Goal: Information Seeking & Learning: Learn about a topic

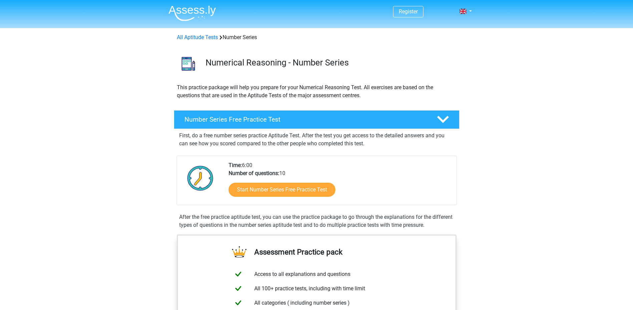
scroll to position [34, 0]
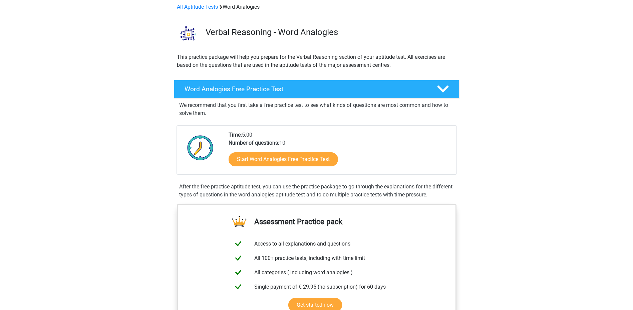
scroll to position [31, 0]
click at [277, 157] on link "Start Word Analogies Free Practice Test" at bounding box center [283, 158] width 126 height 16
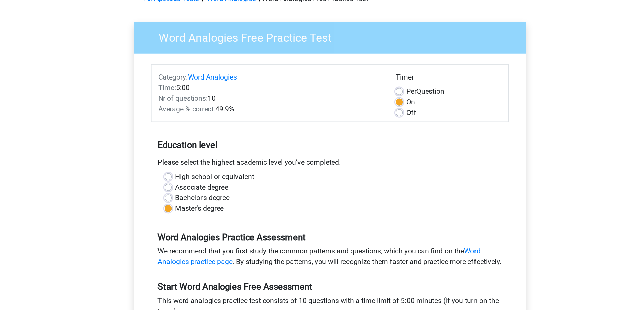
scroll to position [68, 0]
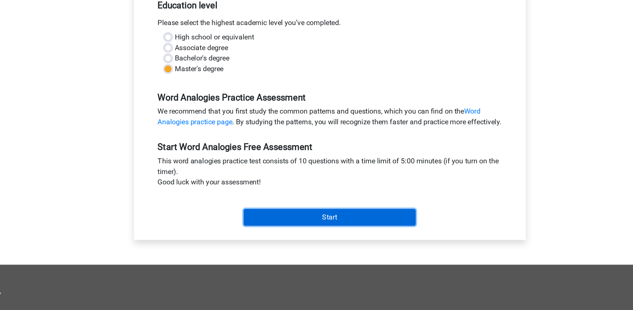
click at [296, 246] on input "Start" at bounding box center [317, 239] width 130 height 13
click at [311, 242] on input "Start" at bounding box center [317, 239] width 130 height 13
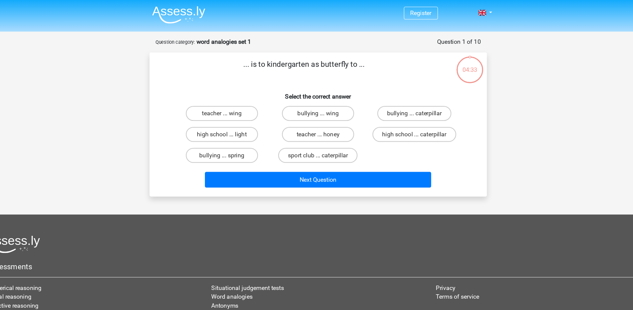
click at [402, 121] on input "high school ... caterpillar" at bounding box center [404, 122] width 4 height 4
radio input "true"
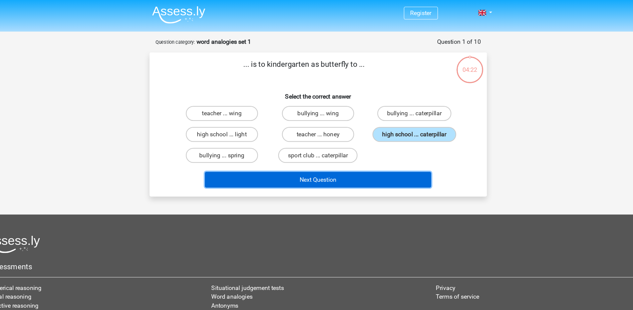
click at [332, 162] on button "Next Question" at bounding box center [317, 160] width 202 height 14
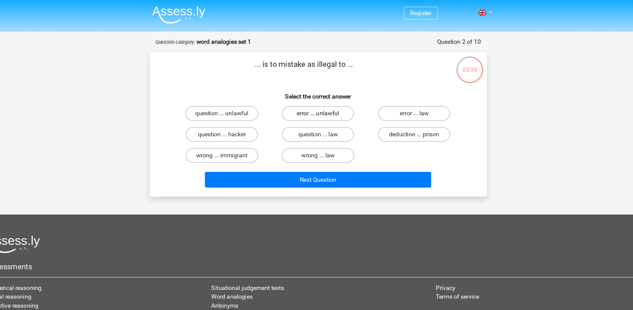
drag, startPoint x: 318, startPoint y: 103, endPoint x: 310, endPoint y: 102, distance: 7.8
drag, startPoint x: 310, startPoint y: 102, endPoint x: 300, endPoint y: 101, distance: 9.7
click at [300, 101] on label "error ... unlawful" at bounding box center [316, 100] width 64 height 13
click at [316, 101] on input "error ... unlawful" at bounding box center [318, 103] width 4 height 4
radio input "true"
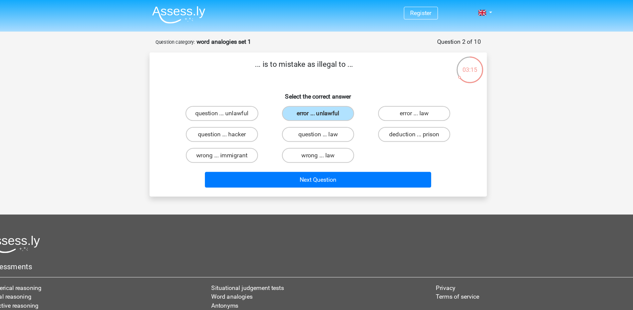
drag, startPoint x: 239, startPoint y: 143, endPoint x: 425, endPoint y: 129, distance: 186.8
click at [425, 129] on div "deduction ... prison" at bounding box center [402, 119] width 86 height 19
drag, startPoint x: 403, startPoint y: 101, endPoint x: 370, endPoint y: 135, distance: 47.0
click at [370, 135] on div "question ... unlawful error ... unlawful error ... law question ... hacker ques…" at bounding box center [317, 120] width 258 height 56
click at [384, 104] on label "error ... law" at bounding box center [402, 100] width 64 height 13
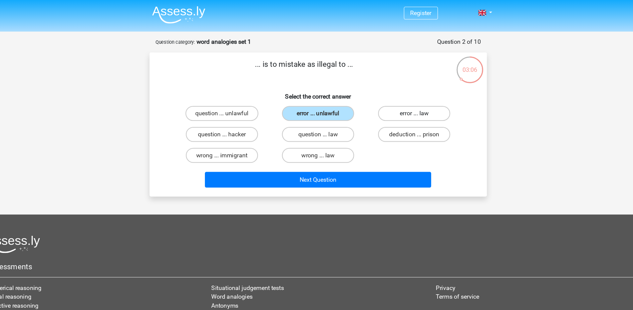
click at [402, 104] on input "error ... law" at bounding box center [404, 103] width 4 height 4
radio input "true"
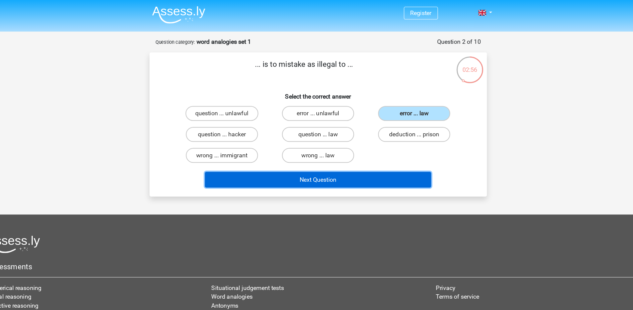
click at [347, 157] on button "Next Question" at bounding box center [317, 160] width 202 height 14
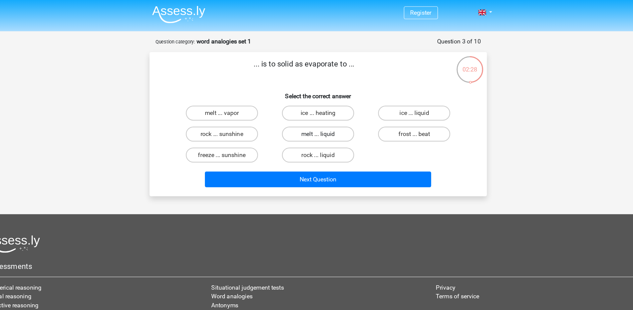
click at [324, 122] on label "melt ... liquid" at bounding box center [316, 119] width 64 height 13
click at [321, 122] on input "melt ... liquid" at bounding box center [318, 122] width 4 height 4
radio input "true"
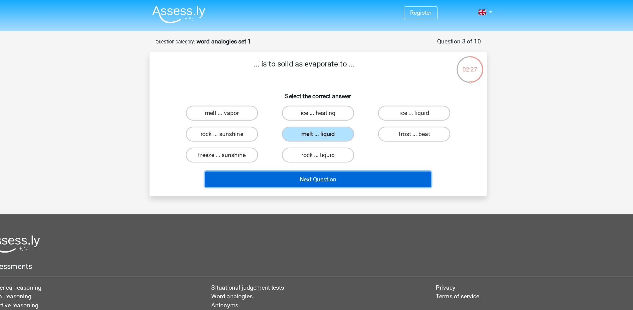
click at [305, 164] on button "Next Question" at bounding box center [317, 160] width 202 height 14
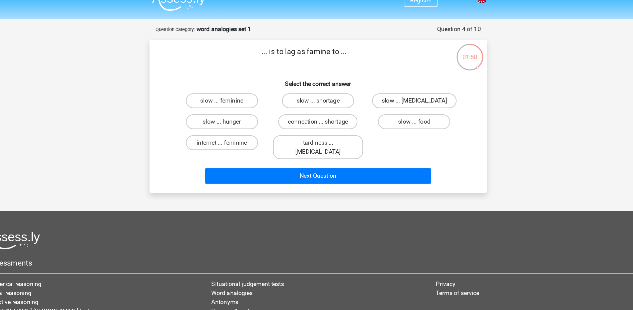
click at [385, 105] on label "slow ... malnutrition" at bounding box center [402, 100] width 75 height 13
click at [402, 105] on input "slow ... malnutrition" at bounding box center [404, 103] width 4 height 4
radio input "true"
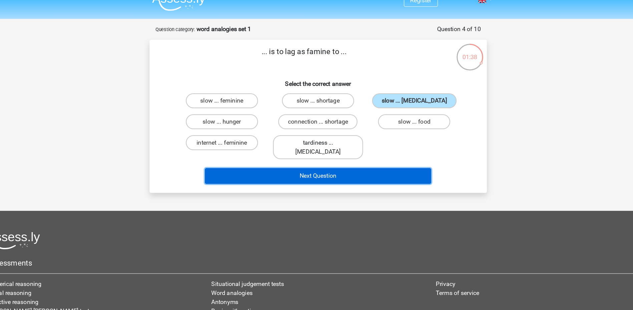
drag, startPoint x: 336, startPoint y: 156, endPoint x: 331, endPoint y: 133, distance: 23.0
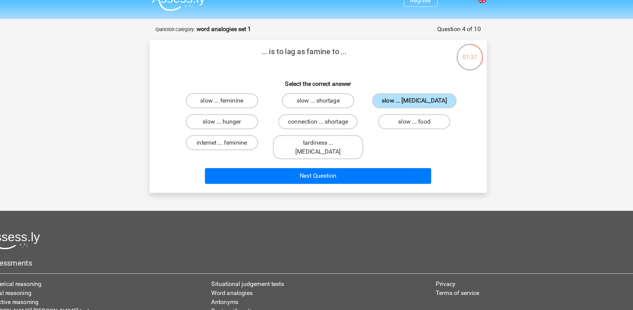
drag, startPoint x: 331, startPoint y: 133, endPoint x: 274, endPoint y: 126, distance: 57.1
drag, startPoint x: 274, startPoint y: 126, endPoint x: 240, endPoint y: 115, distance: 35.5
click at [240, 115] on label "slow ... hunger" at bounding box center [231, 119] width 64 height 13
click at [235, 120] on input "slow ... hunger" at bounding box center [233, 122] width 4 height 4
radio input "true"
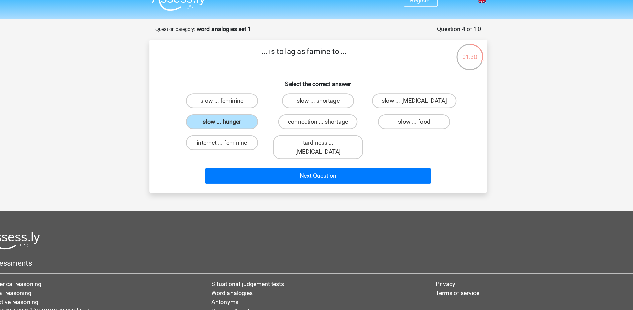
drag, startPoint x: 396, startPoint y: 122, endPoint x: 386, endPoint y: 126, distance: 10.6
click at [271, 108] on div "slow ... food" at bounding box center [231, 100] width 80 height 13
click at [382, 124] on label "slow ... food" at bounding box center [402, 119] width 64 height 13
click at [402, 124] on input "slow ... food" at bounding box center [404, 122] width 4 height 4
radio input "true"
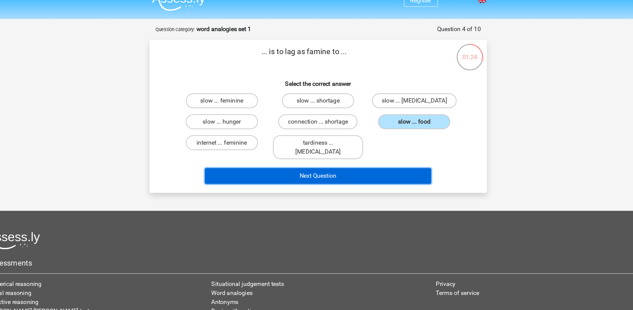
click at [359, 161] on button "Next Question" at bounding box center [317, 168] width 202 height 14
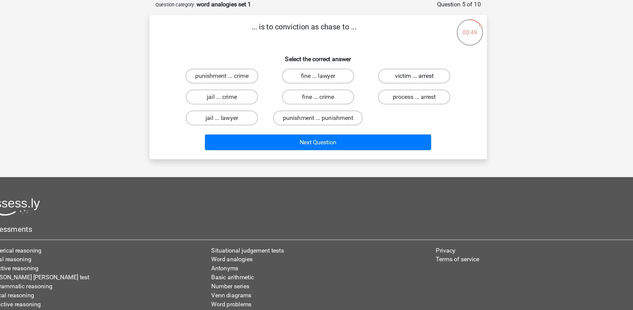
drag, startPoint x: 407, startPoint y: 97, endPoint x: 390, endPoint y: 99, distance: 17.7
click at [390, 99] on label "victim ... arrest" at bounding box center [402, 100] width 64 height 13
click at [402, 101] on input "victim ... arrest" at bounding box center [404, 103] width 4 height 4
radio input "true"
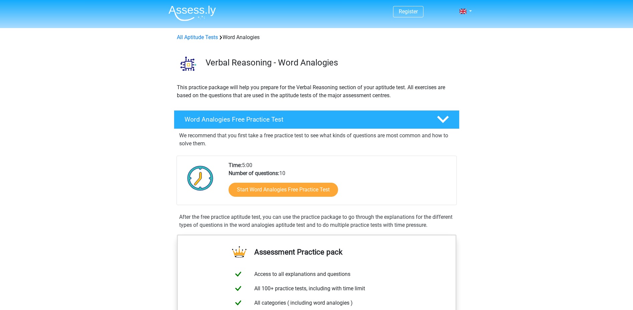
scroll to position [31, 0]
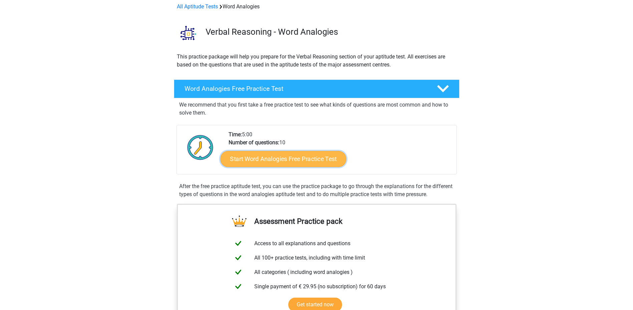
click at [270, 155] on link "Start Word Analogies Free Practice Test" at bounding box center [283, 158] width 126 height 16
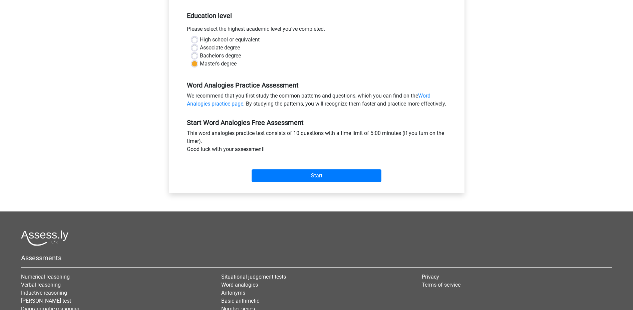
scroll to position [134, 0]
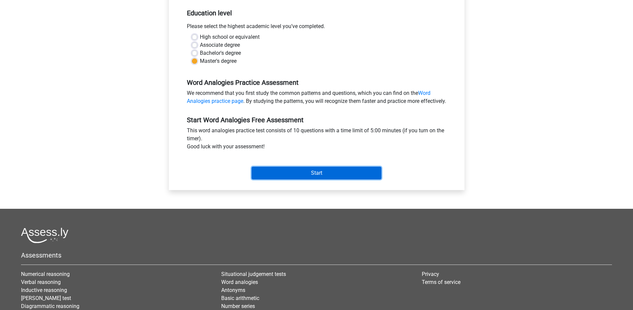
click at [314, 179] on input "Start" at bounding box center [317, 173] width 130 height 13
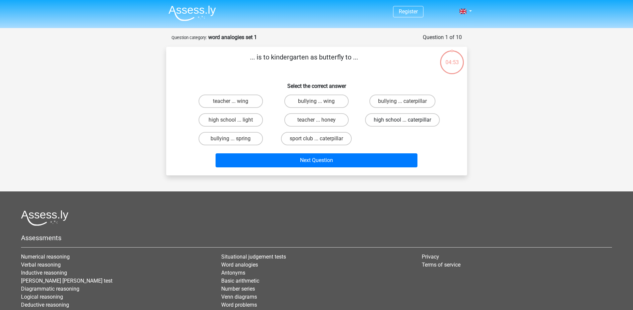
click at [392, 122] on label "high school ... caterpillar" at bounding box center [402, 119] width 75 height 13
click at [402, 122] on input "high school ... caterpillar" at bounding box center [404, 122] width 4 height 4
radio input "true"
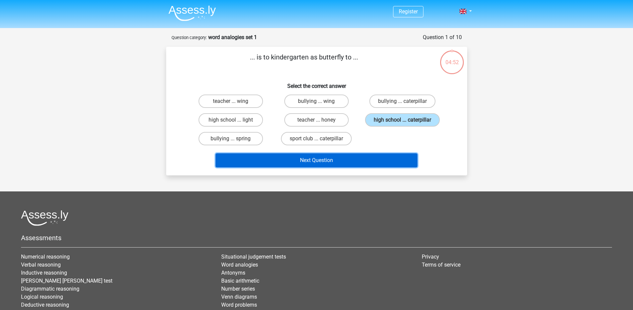
click at [339, 161] on button "Next Question" at bounding box center [317, 160] width 202 height 14
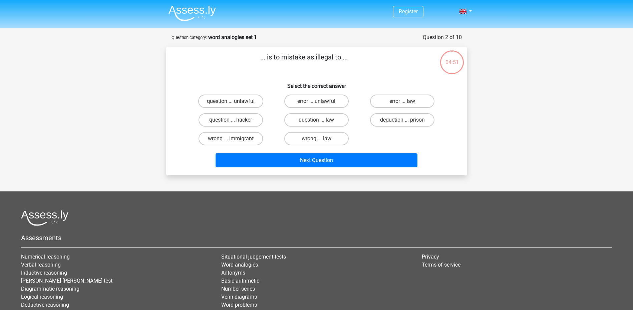
scroll to position [33, 0]
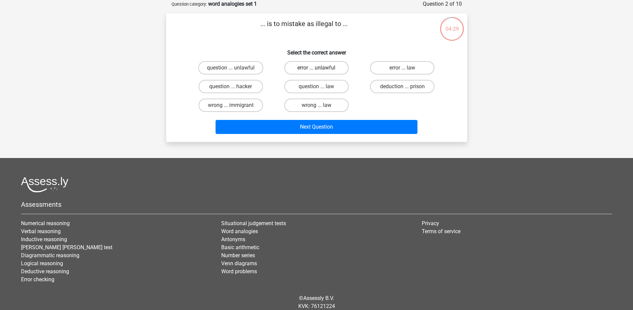
drag, startPoint x: 319, startPoint y: 66, endPoint x: 300, endPoint y: 71, distance: 20.1
click at [300, 71] on label "error ... unlawful" at bounding box center [316, 67] width 64 height 13
click at [316, 71] on input "error ... unlawful" at bounding box center [318, 70] width 4 height 4
radio input "true"
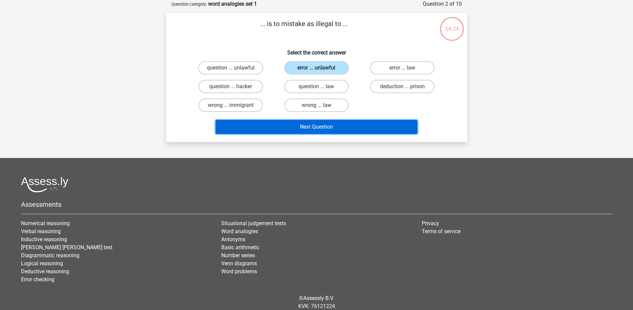
click at [348, 128] on button "Next Question" at bounding box center [317, 127] width 202 height 14
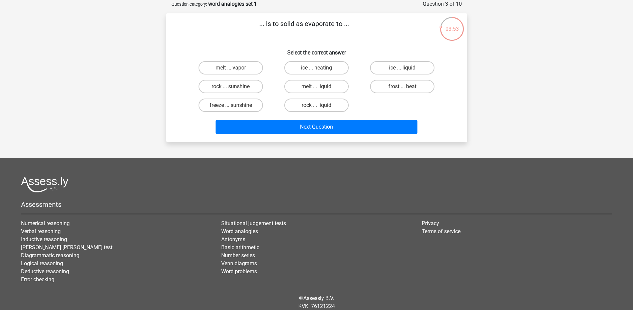
drag, startPoint x: 324, startPoint y: 88, endPoint x: 319, endPoint y: 88, distance: 5.0
click at [319, 88] on input "melt ... liquid" at bounding box center [318, 88] width 4 height 4
radio input "true"
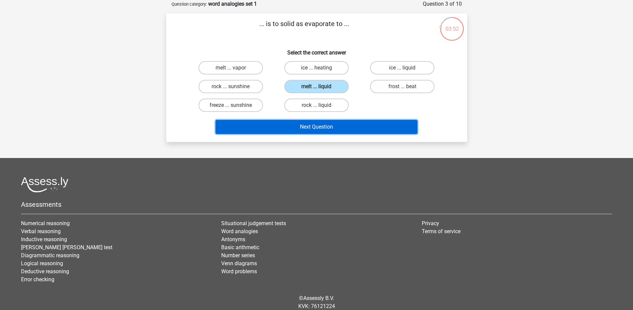
click at [329, 126] on button "Next Question" at bounding box center [317, 127] width 202 height 14
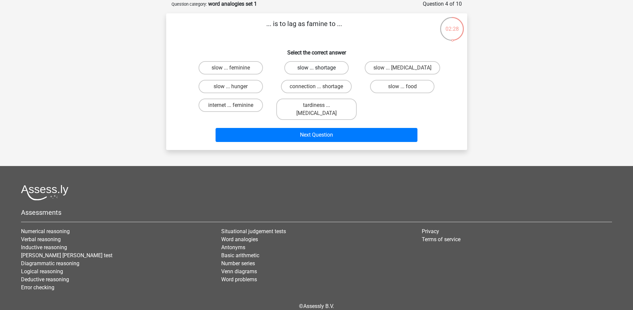
click at [308, 66] on label "slow ... shortage" at bounding box center [316, 67] width 64 height 13
click at [316, 68] on input "slow ... shortage" at bounding box center [318, 70] width 4 height 4
radio input "true"
click at [391, 67] on label "slow ... [MEDICAL_DATA]" at bounding box center [402, 67] width 75 height 13
click at [402, 68] on input "slow ... [MEDICAL_DATA]" at bounding box center [404, 70] width 4 height 4
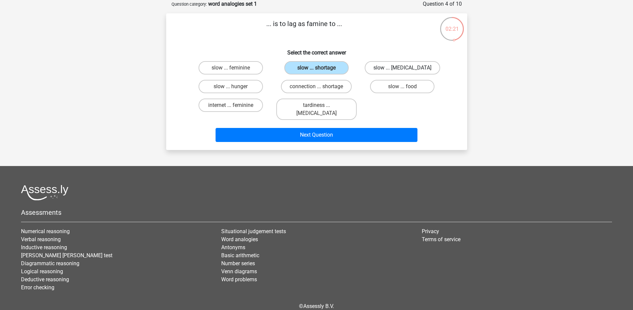
radio input "true"
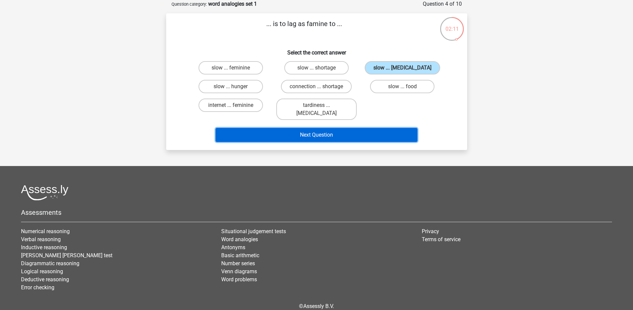
click at [370, 128] on button "Next Question" at bounding box center [317, 135] width 202 height 14
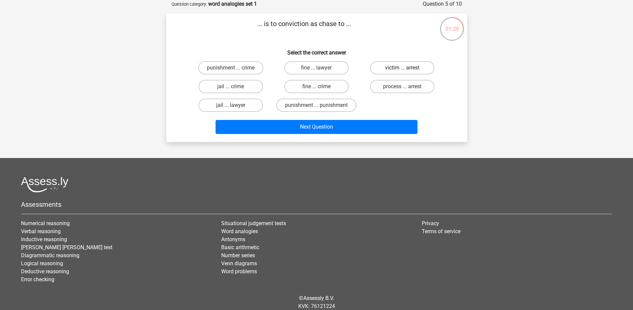
click at [398, 65] on label "victim ... arrest" at bounding box center [402, 67] width 64 height 13
click at [402, 68] on input "victim ... arrest" at bounding box center [404, 70] width 4 height 4
radio input "true"
click at [405, 88] on input "process ... arrest" at bounding box center [404, 88] width 4 height 4
radio input "true"
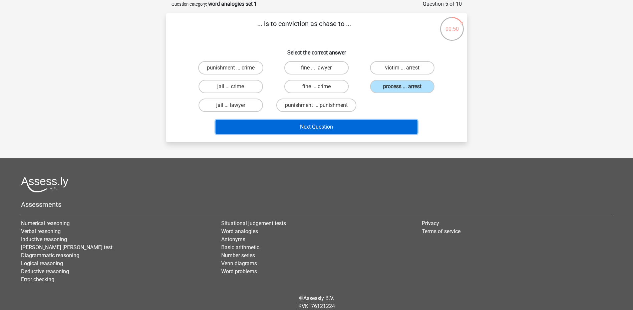
drag, startPoint x: 365, startPoint y: 126, endPoint x: 371, endPoint y: 114, distance: 13.4
click at [371, 114] on div "... is to conviction as chase to ... Select the correct answer punishment ... c…" at bounding box center [317, 78] width 296 height 118
click at [351, 128] on button "Next Question" at bounding box center [317, 127] width 202 height 14
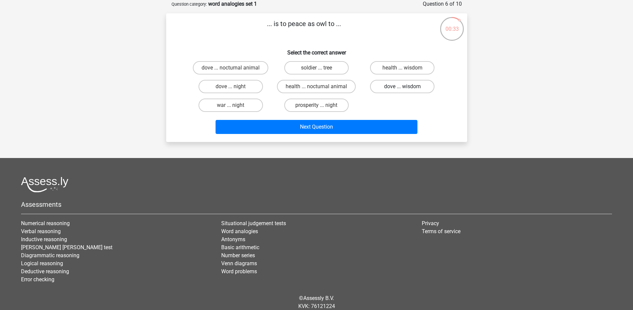
click at [401, 91] on label "dove ... wisdom" at bounding box center [402, 86] width 64 height 13
click at [402, 91] on input "dove ... wisdom" at bounding box center [404, 88] width 4 height 4
radio input "true"
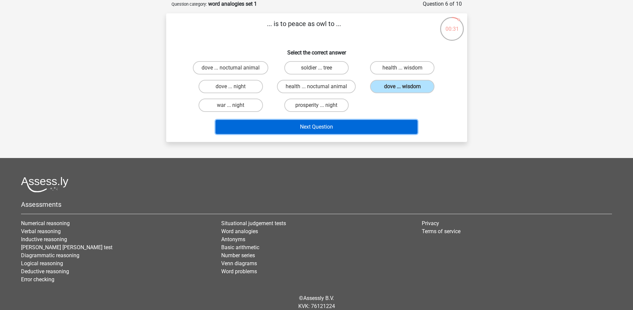
click at [358, 125] on button "Next Question" at bounding box center [317, 127] width 202 height 14
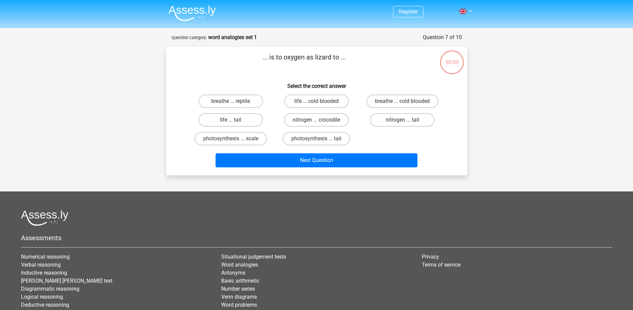
scroll to position [33, 0]
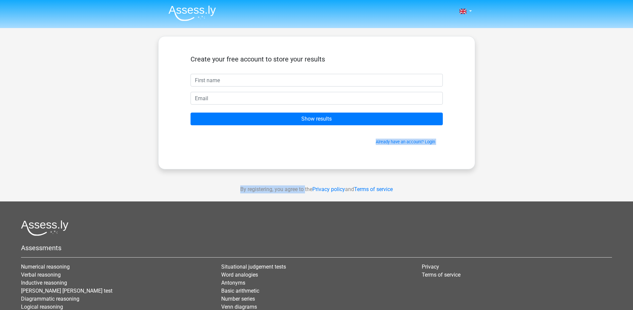
drag, startPoint x: 0, startPoint y: 0, endPoint x: 293, endPoint y: 181, distance: 344.5
click at [293, 181] on div "Nederlands English" at bounding box center [316, 188] width 633 height 377
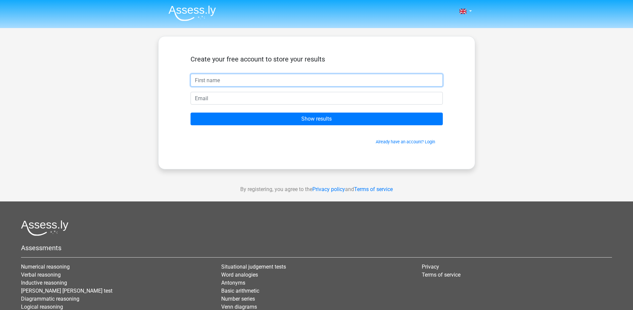
click at [262, 75] on input "text" at bounding box center [317, 80] width 252 height 13
click at [262, 76] on input "an" at bounding box center [317, 80] width 252 height 13
type input "anil"
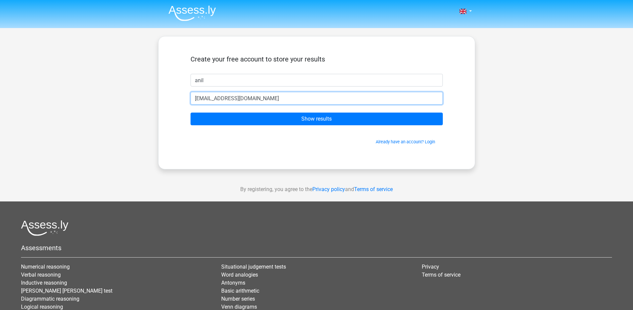
type input "[EMAIL_ADDRESS][DOMAIN_NAME]"
click at [191, 112] on input "Show results" at bounding box center [317, 118] width 252 height 13
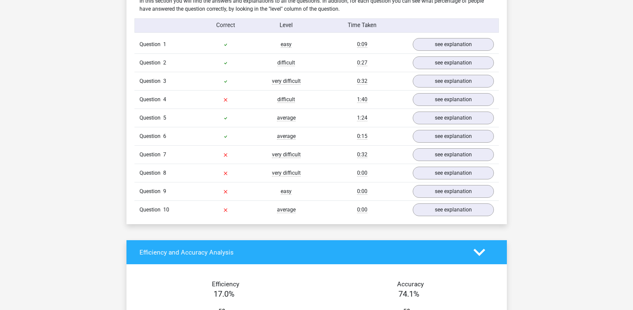
scroll to position [527, 0]
drag, startPoint x: 445, startPoint y: 63, endPoint x: 440, endPoint y: 64, distance: 5.7
click at [440, 64] on link "see explanation" at bounding box center [452, 63] width 93 height 15
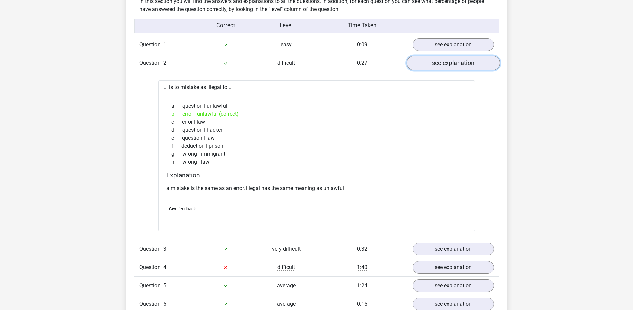
click at [440, 64] on link "see explanation" at bounding box center [452, 63] width 93 height 15
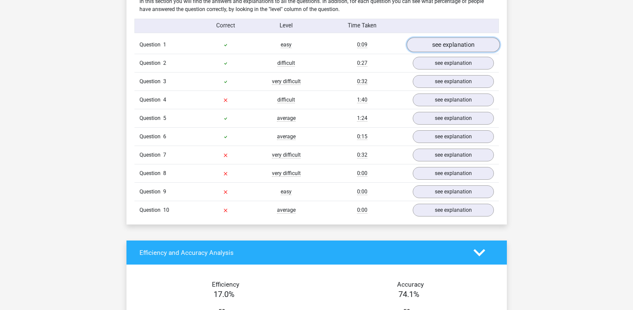
click at [430, 48] on link "see explanation" at bounding box center [452, 45] width 93 height 15
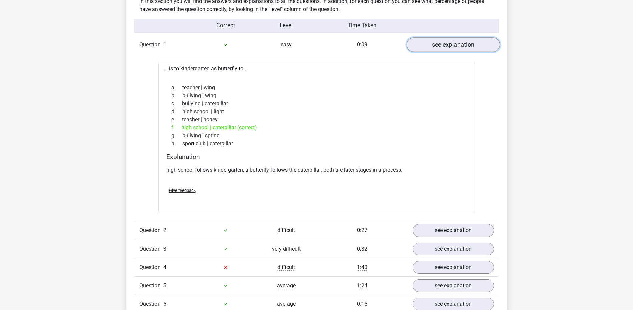
click at [430, 48] on link "see explanation" at bounding box center [452, 45] width 93 height 15
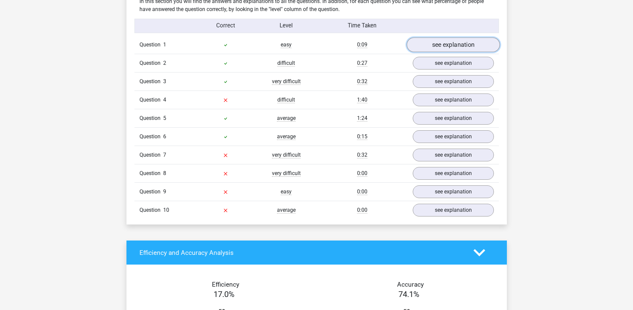
click at [430, 48] on link "see explanation" at bounding box center [452, 45] width 93 height 15
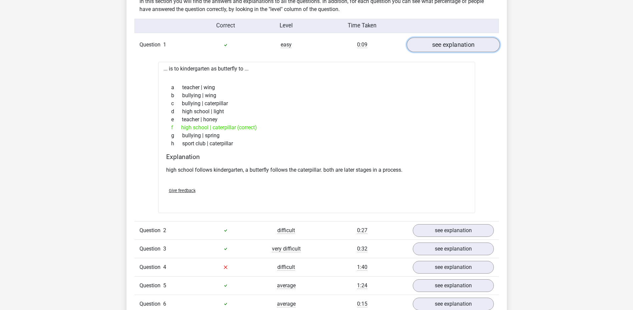
click at [430, 48] on link "see explanation" at bounding box center [452, 45] width 93 height 15
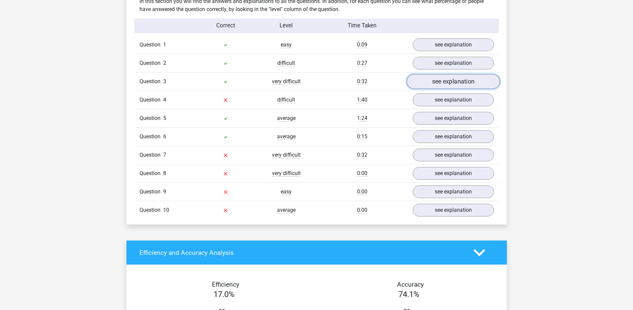
click at [424, 77] on link "see explanation" at bounding box center [452, 81] width 93 height 15
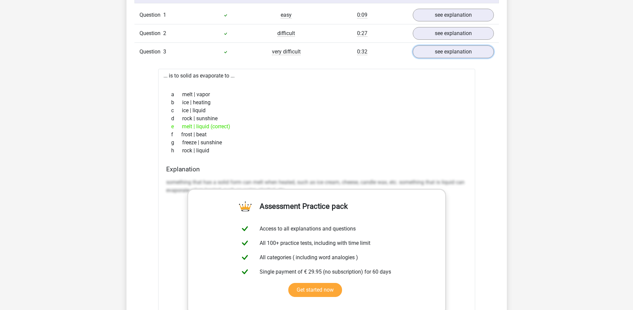
scroll to position [557, 0]
drag, startPoint x: 434, startPoint y: 44, endPoint x: 423, endPoint y: 47, distance: 11.6
drag, startPoint x: 423, startPoint y: 47, endPoint x: 409, endPoint y: 67, distance: 24.8
click at [409, 67] on div "Question 1 easy 0:09 see explanation ... is to kindergarten as butterfly to ...…" at bounding box center [316, 274] width 354 height 537
click at [426, 55] on link "see explanation" at bounding box center [452, 52] width 93 height 15
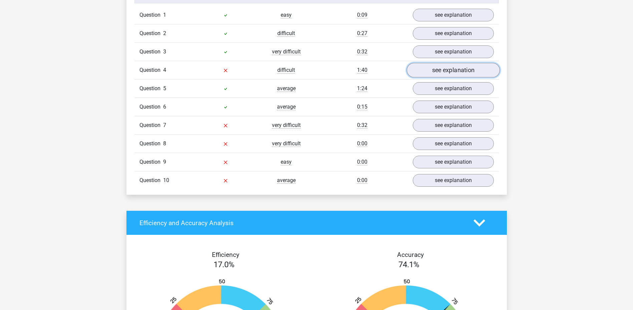
click at [431, 68] on link "see explanation" at bounding box center [452, 70] width 93 height 15
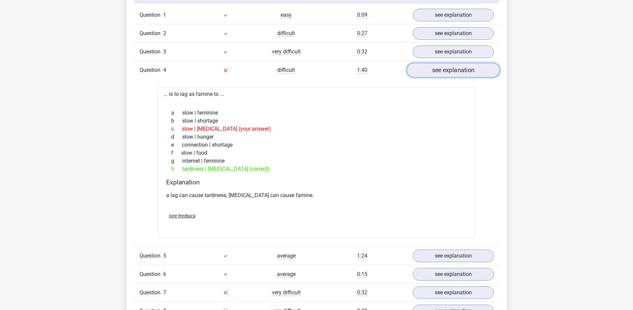
click at [431, 68] on link "see explanation" at bounding box center [452, 70] width 93 height 15
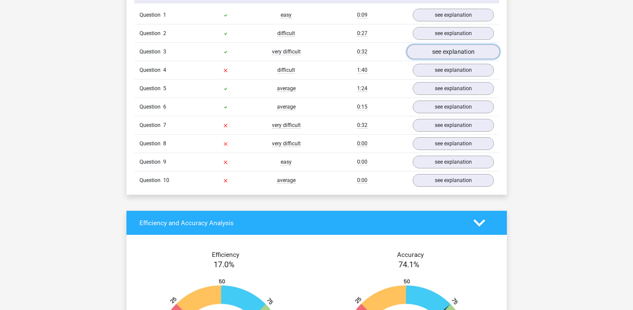
click at [432, 53] on link "see explanation" at bounding box center [452, 52] width 93 height 15
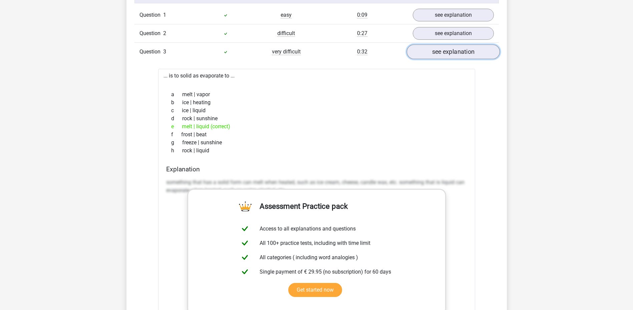
click at [432, 53] on link "see explanation" at bounding box center [452, 52] width 93 height 15
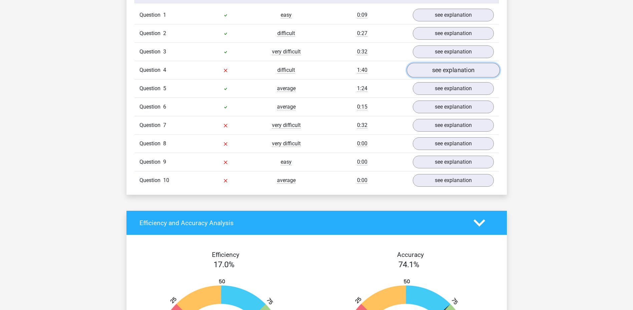
click at [425, 69] on link "see explanation" at bounding box center [452, 70] width 93 height 15
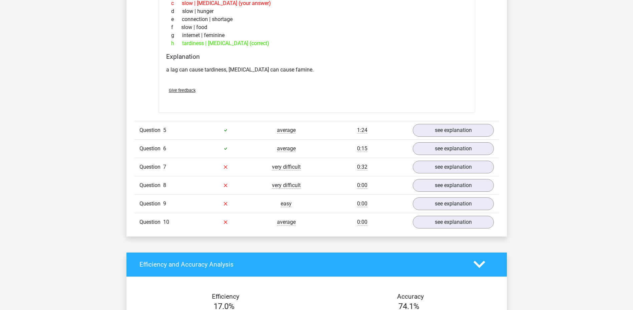
scroll to position [697, 0]
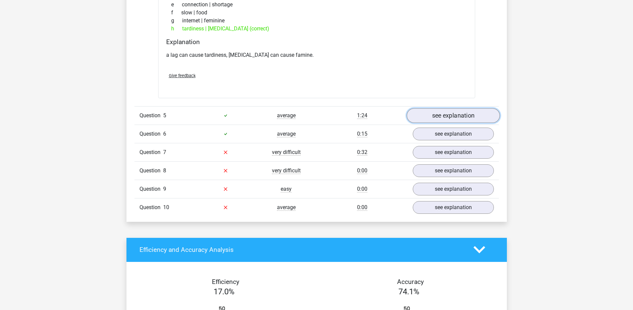
drag, startPoint x: 462, startPoint y: 121, endPoint x: 449, endPoint y: 116, distance: 12.9
click at [449, 116] on link "see explanation" at bounding box center [452, 115] width 93 height 15
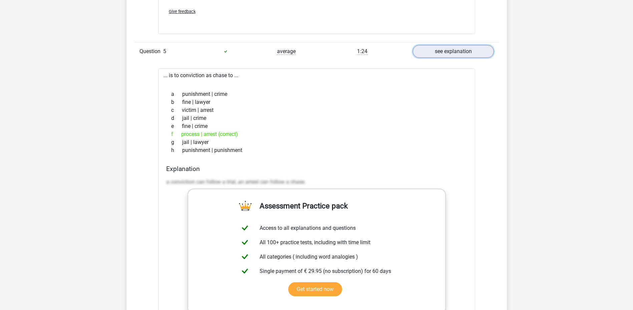
scroll to position [760, 0]
click at [408, 147] on div "h punishment | punishment" at bounding box center [316, 151] width 301 height 8
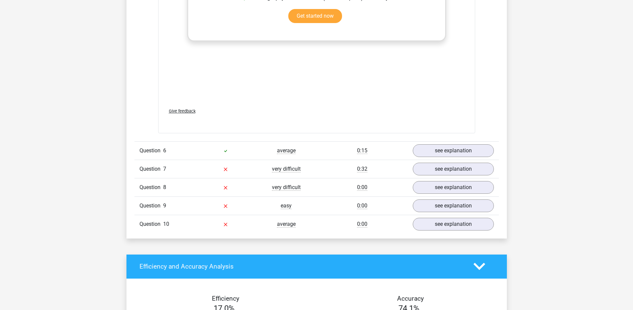
scroll to position [1034, 0]
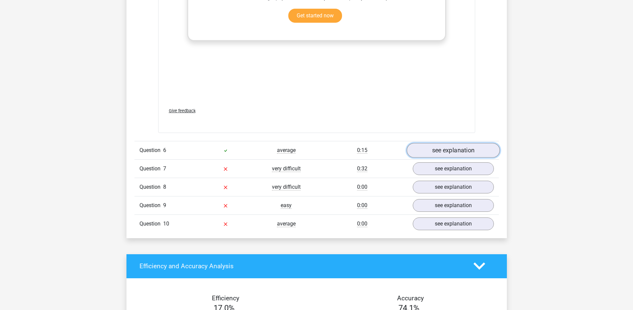
drag, startPoint x: 438, startPoint y: 146, endPoint x: 431, endPoint y: 150, distance: 7.6
click at [431, 150] on link "see explanation" at bounding box center [452, 150] width 93 height 15
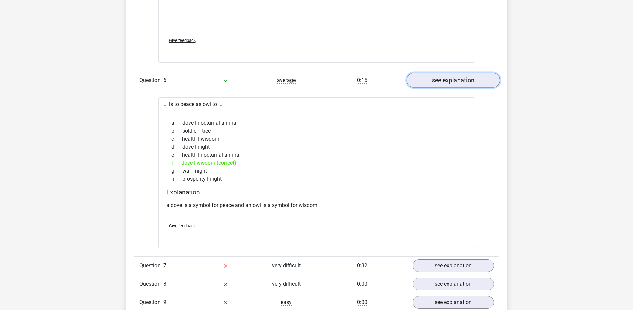
scroll to position [1183, 0]
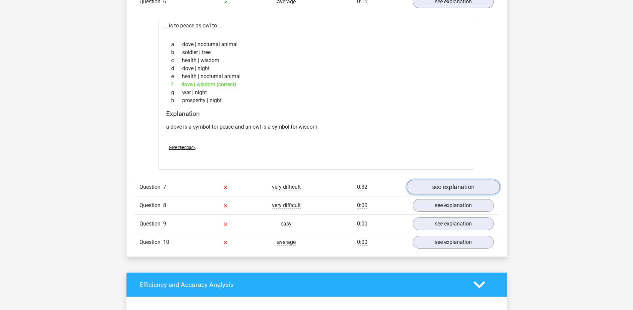
click at [429, 185] on link "see explanation" at bounding box center [452, 187] width 93 height 15
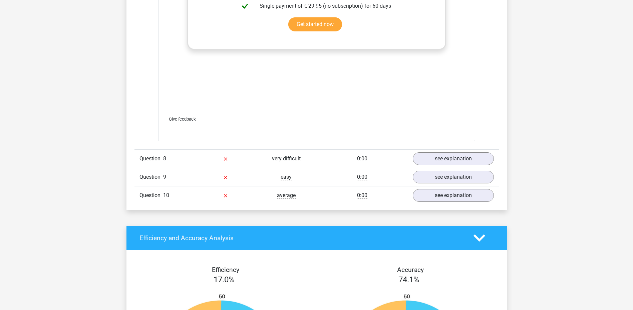
scroll to position [1580, 0]
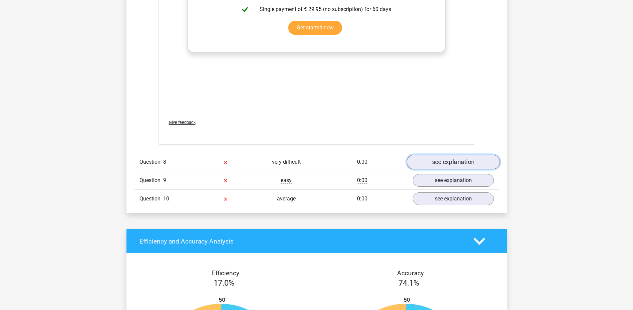
click at [427, 165] on link "see explanation" at bounding box center [452, 162] width 93 height 15
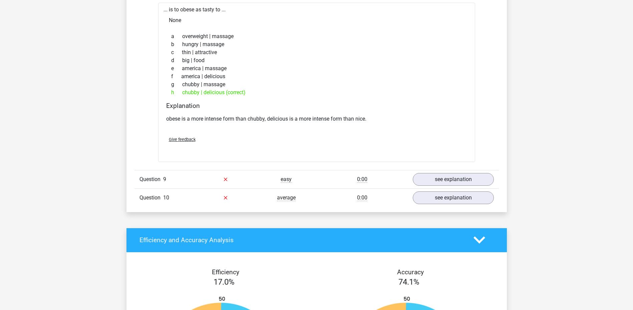
scroll to position [1756, 0]
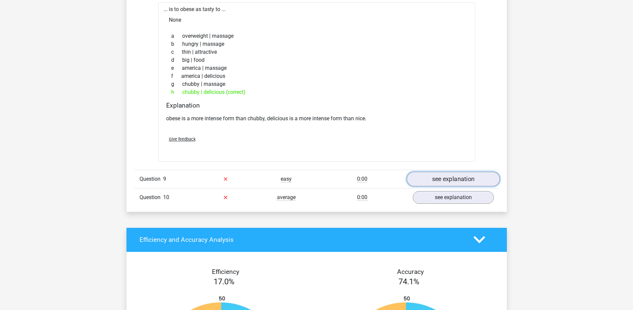
drag, startPoint x: 440, startPoint y: 177, endPoint x: 428, endPoint y: 179, distance: 12.2
click at [428, 179] on link "see explanation" at bounding box center [452, 179] width 93 height 15
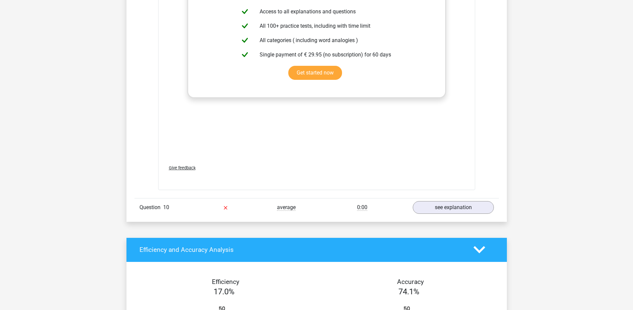
scroll to position [2110, 0]
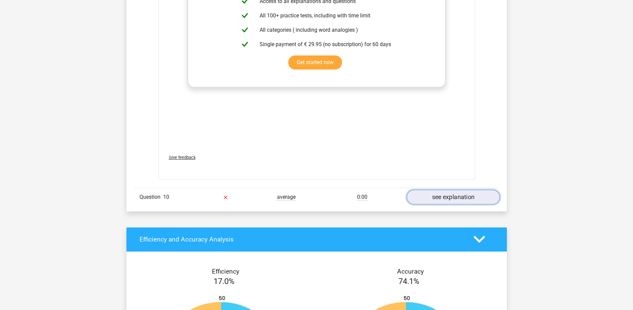
click at [427, 200] on link "see explanation" at bounding box center [452, 197] width 93 height 15
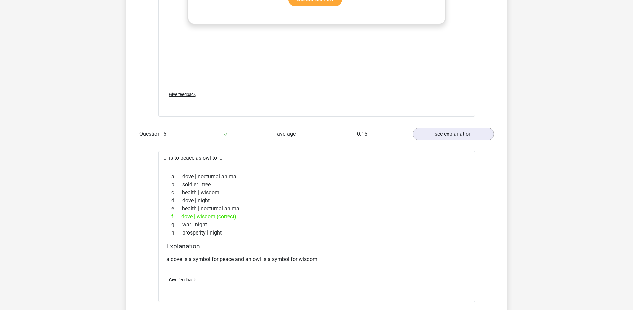
scroll to position [1038, 0]
